Goal: Task Accomplishment & Management: Manage account settings

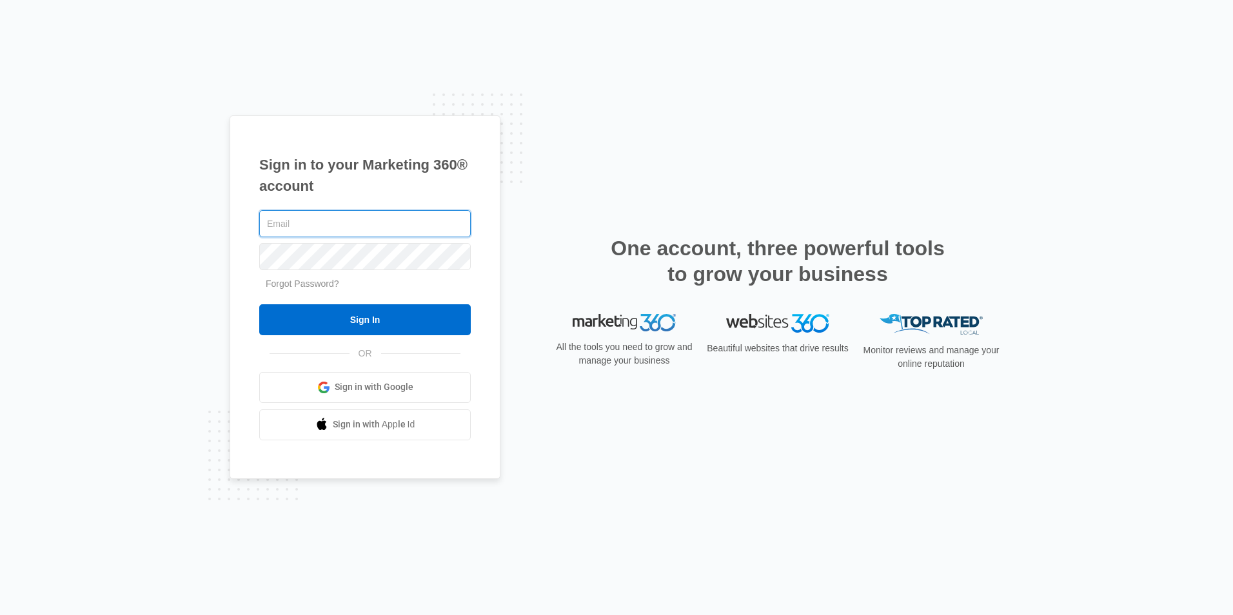
click at [383, 214] on input "text" at bounding box center [365, 223] width 212 height 27
type input "[EMAIL_ADDRESS][DOMAIN_NAME]"
click at [259, 304] on input "Sign In" at bounding box center [365, 319] width 212 height 31
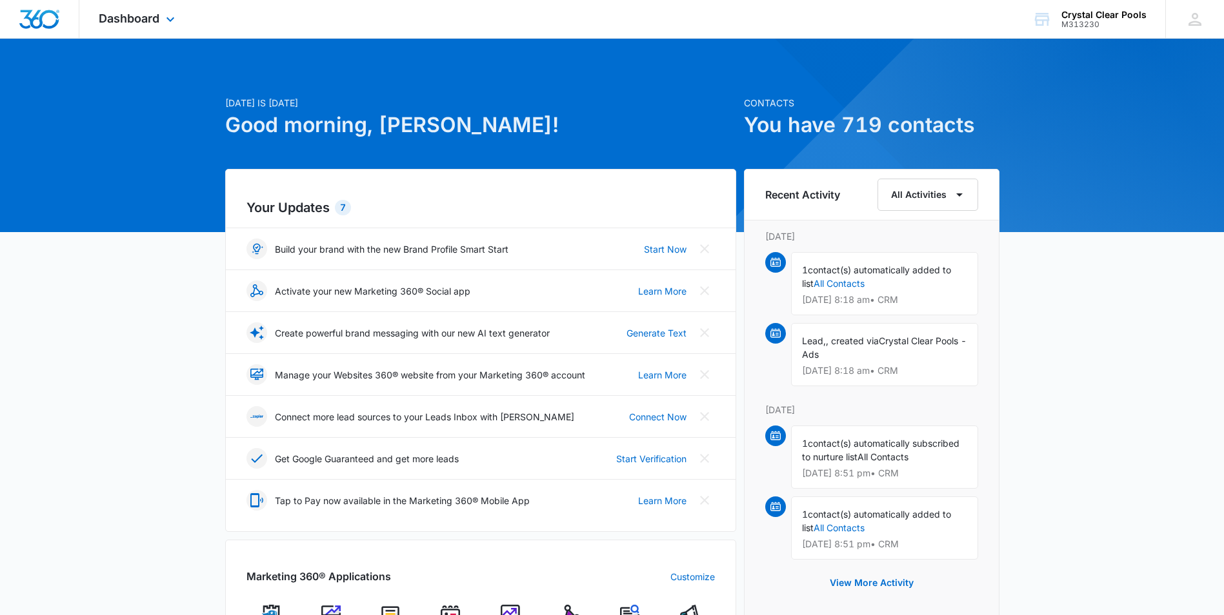
click at [180, 21] on div "Dashboard Apps Reputation Websites Forms CRM Email Social POS Content Ads Intel…" at bounding box center [138, 19] width 118 height 38
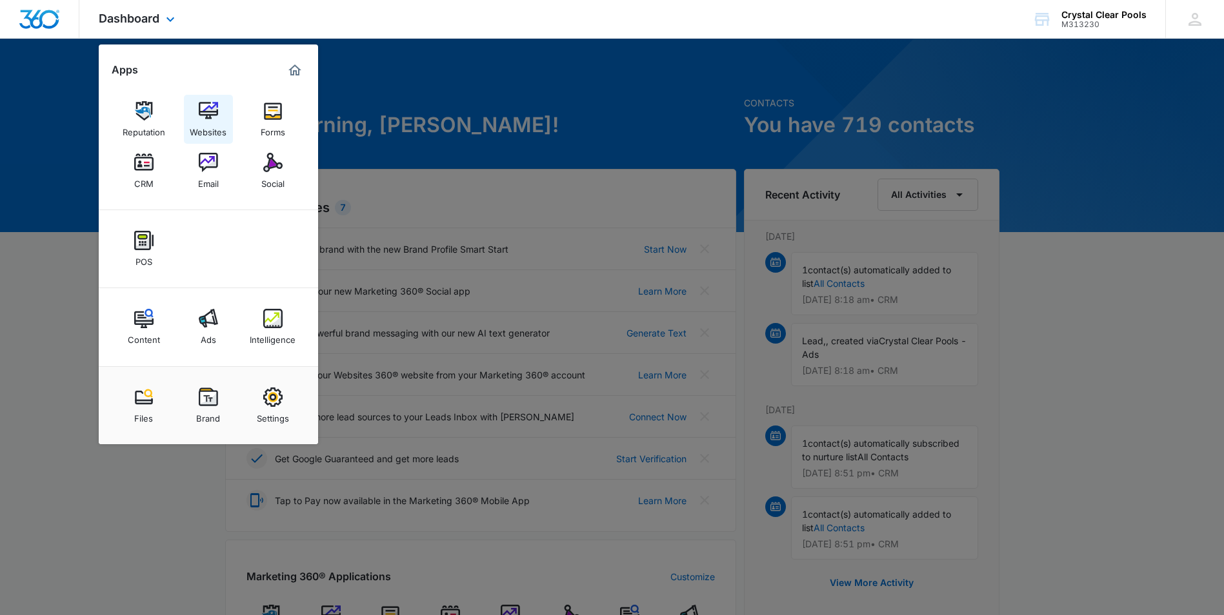
click at [208, 110] on img at bounding box center [208, 110] width 19 height 19
